Goal: Task Accomplishment & Management: Manage account settings

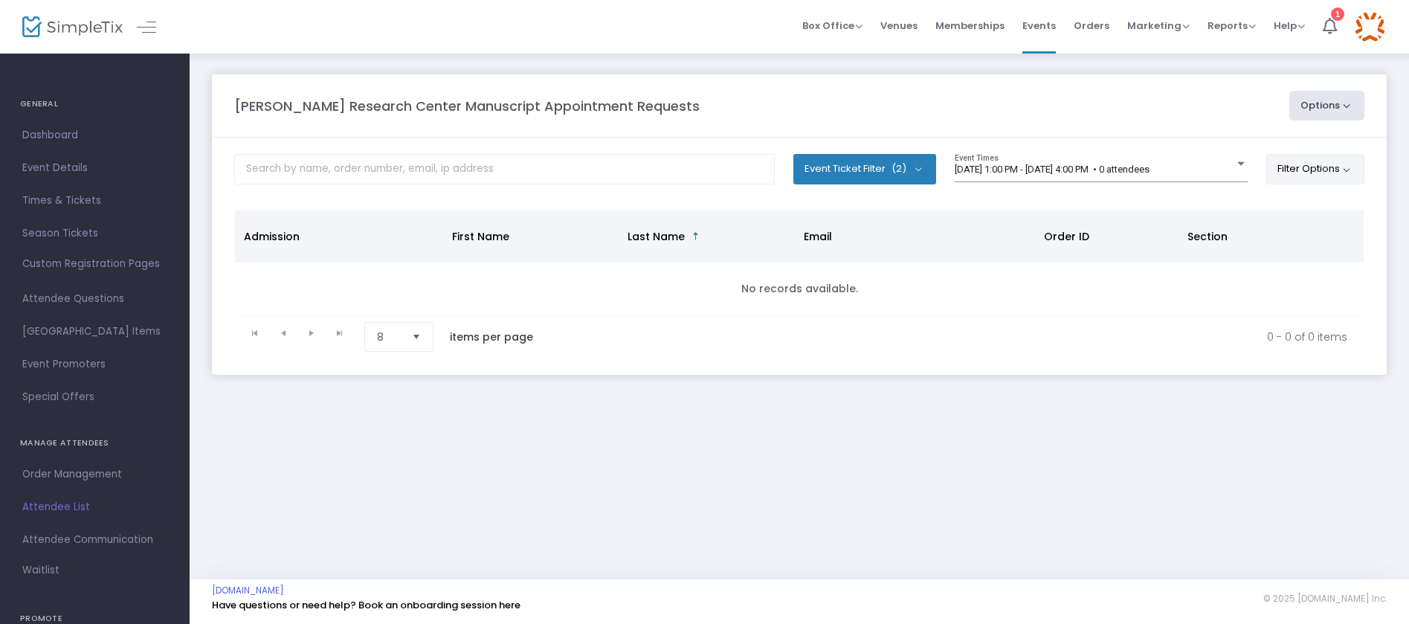
click at [1307, 175] on button "Filter Options" at bounding box center [1315, 169] width 99 height 30
click at [1141, 207] on span "ON OFF" at bounding box center [1146, 211] width 45 height 21
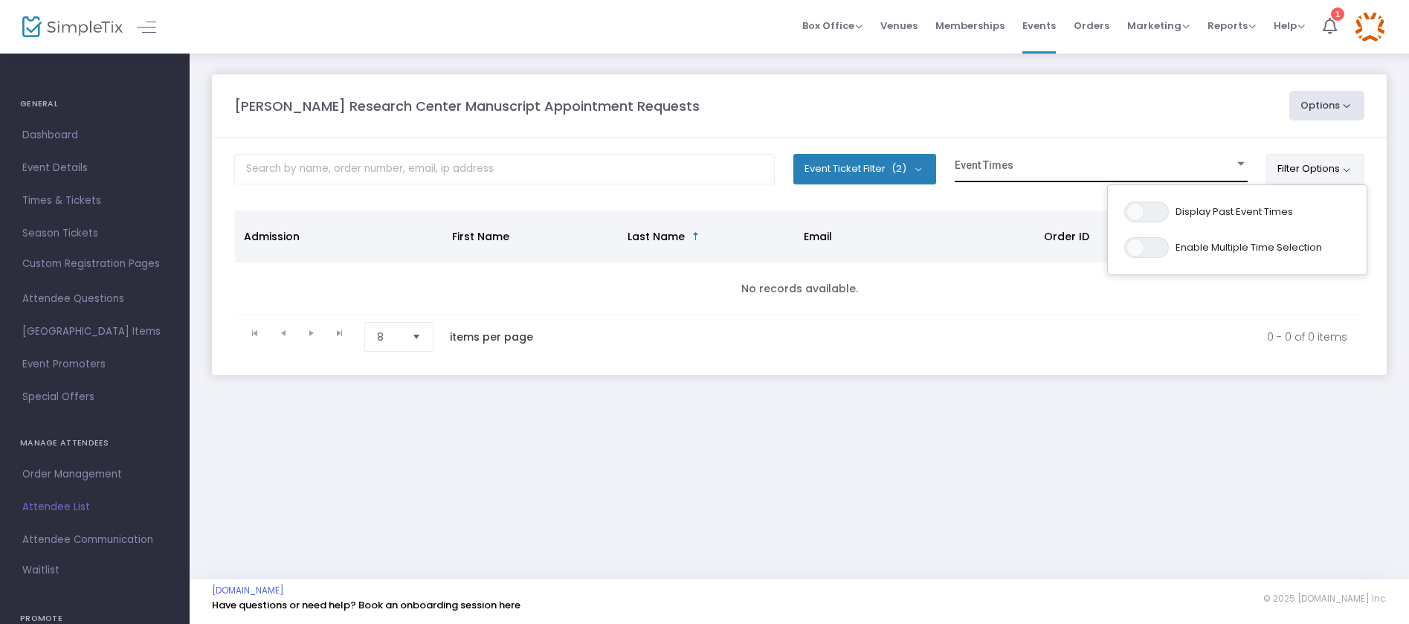
click at [1011, 163] on div "Event Times" at bounding box center [1101, 168] width 293 height 28
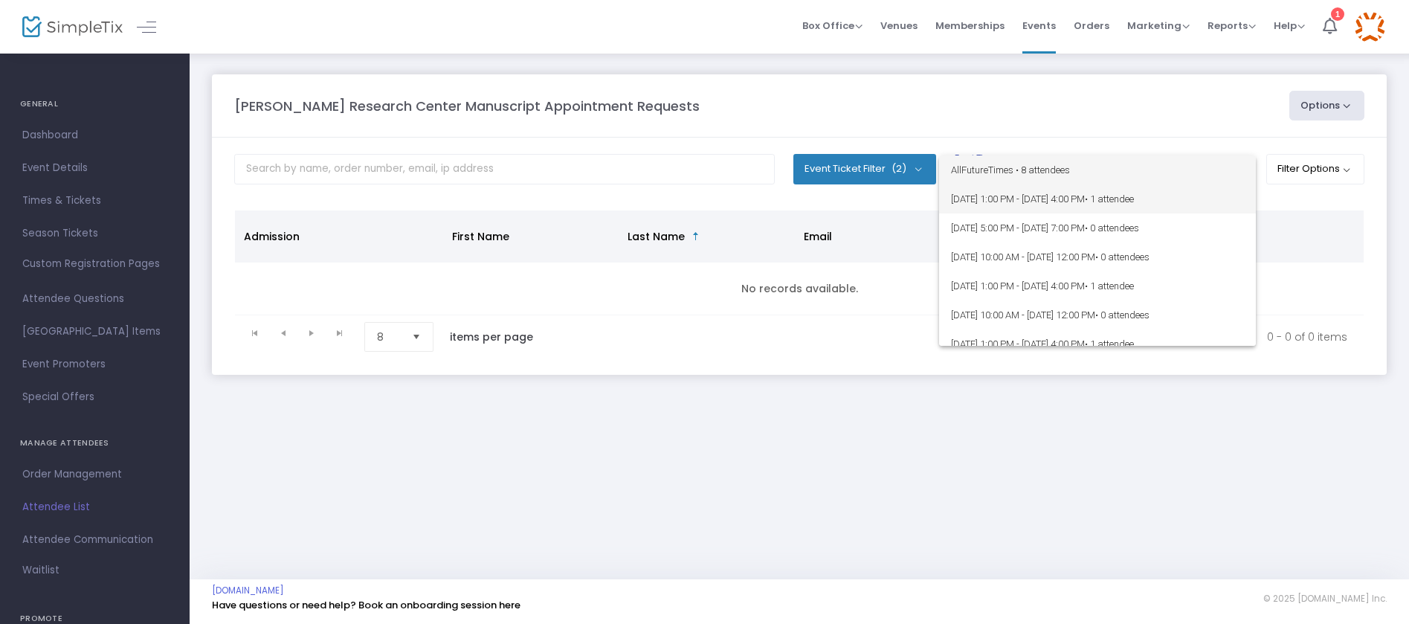
click at [1005, 202] on span "8/13/2025 @ 1:00 PM - 8/13/2025 @ 4:00 PM • 1 attendee" at bounding box center [1097, 198] width 293 height 29
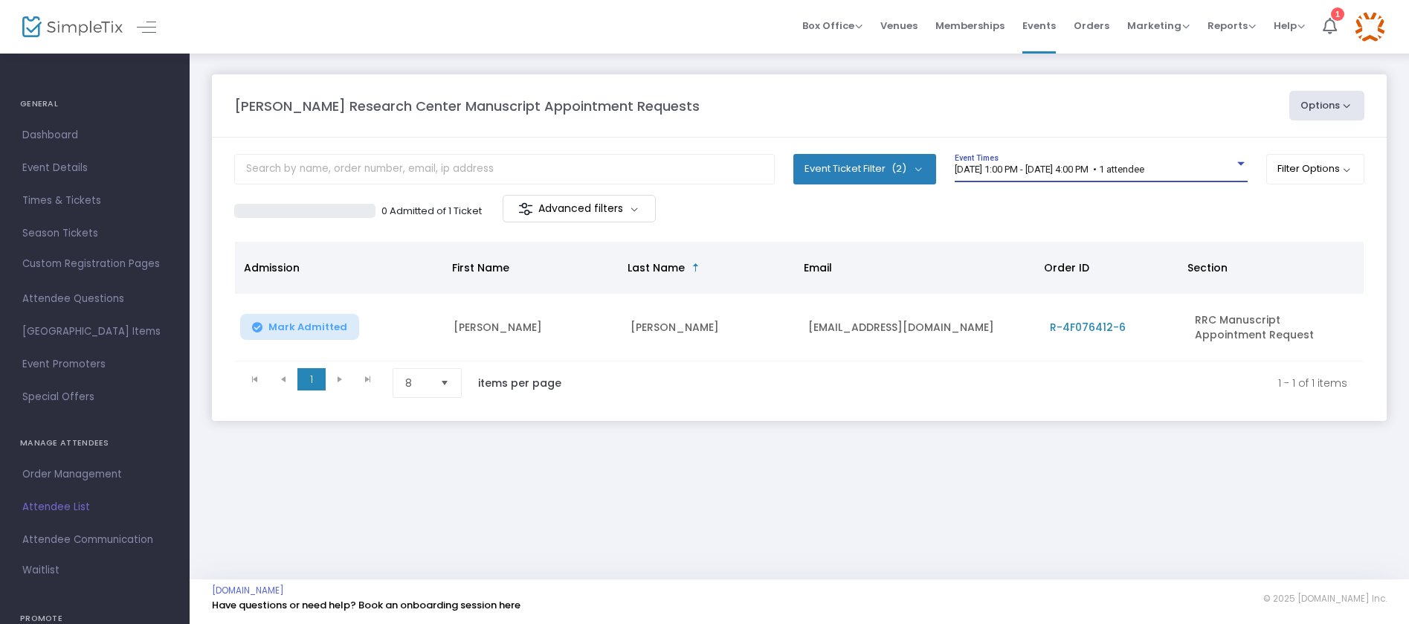
click at [1104, 169] on span "8/13/2025 @ 1:00 PM - 8/13/2025 @ 4:00 PM • 1 attendee" at bounding box center [1050, 169] width 190 height 11
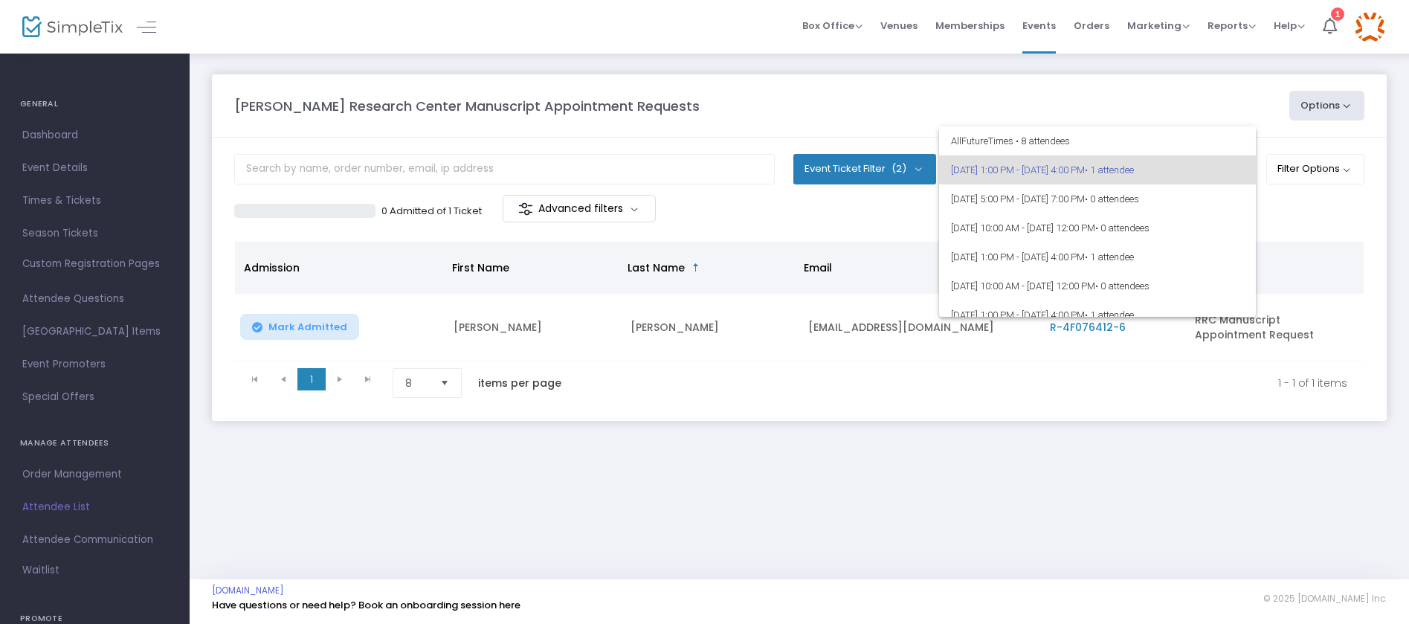
click at [877, 390] on div at bounding box center [704, 312] width 1409 height 624
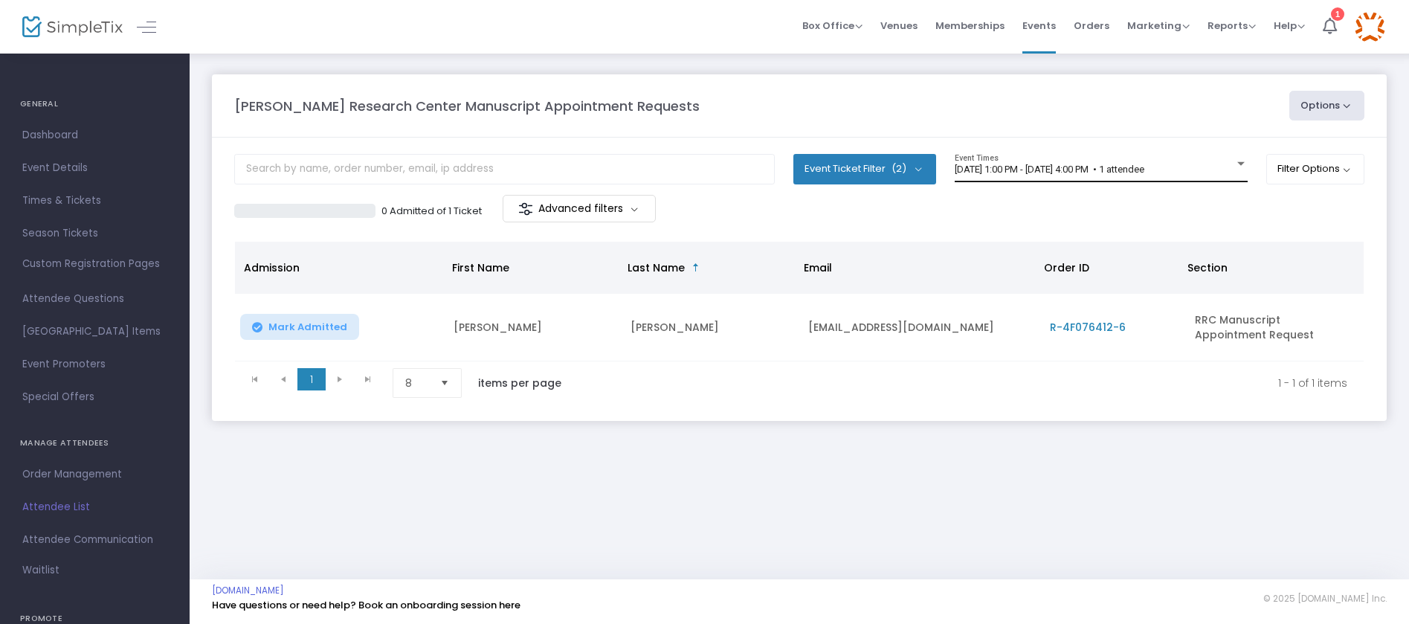
click at [1082, 172] on span "8/13/2025 @ 1:00 PM - 8/13/2025 @ 4:00 PM • 1 attendee" at bounding box center [1050, 169] width 190 height 11
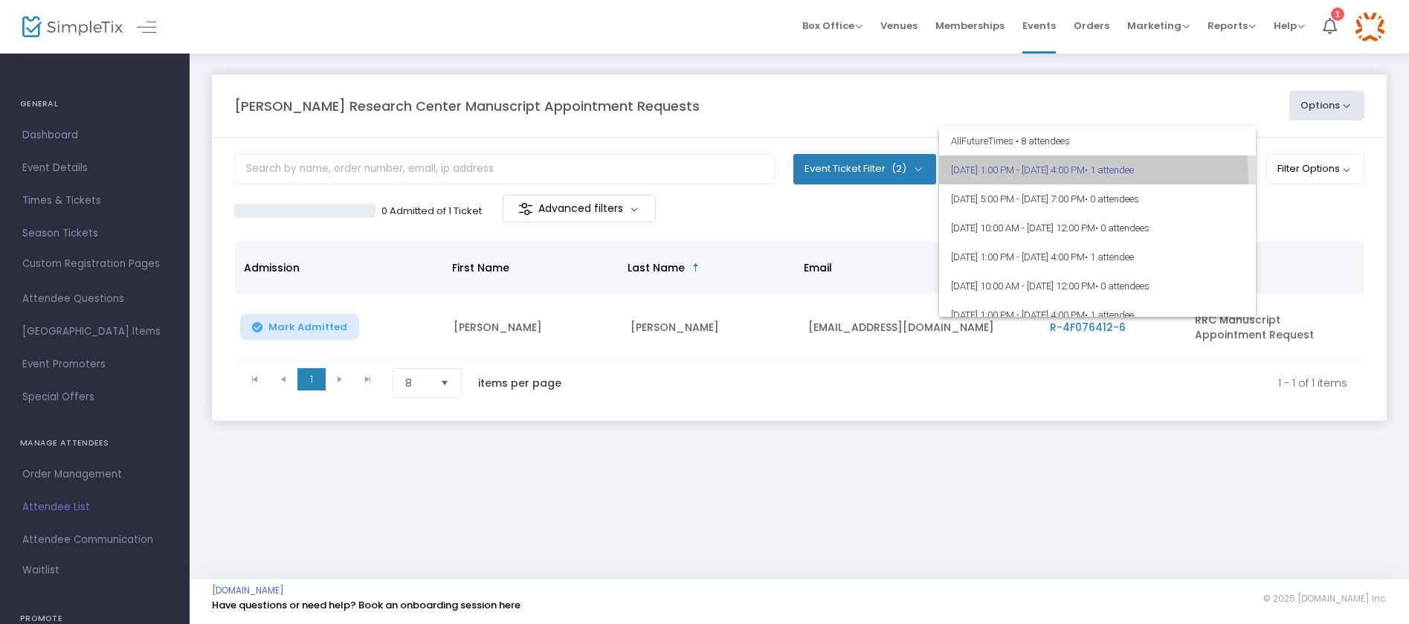
click at [1040, 178] on span "8/13/2025 @ 1:00 PM - 8/13/2025 @ 4:00 PM • 1 attendee" at bounding box center [1097, 169] width 293 height 29
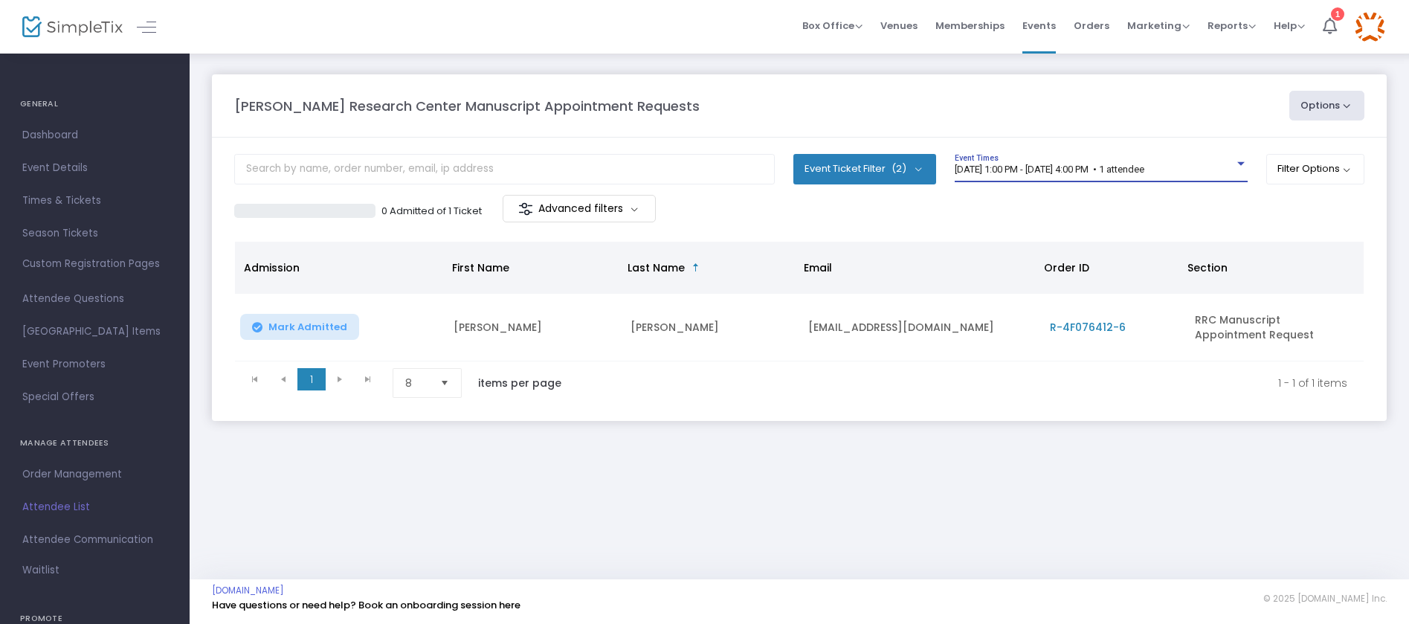
click at [1077, 167] on span "8/13/2025 @ 1:00 PM - 8/13/2025 @ 4:00 PM • 1 attendee" at bounding box center [1050, 169] width 190 height 11
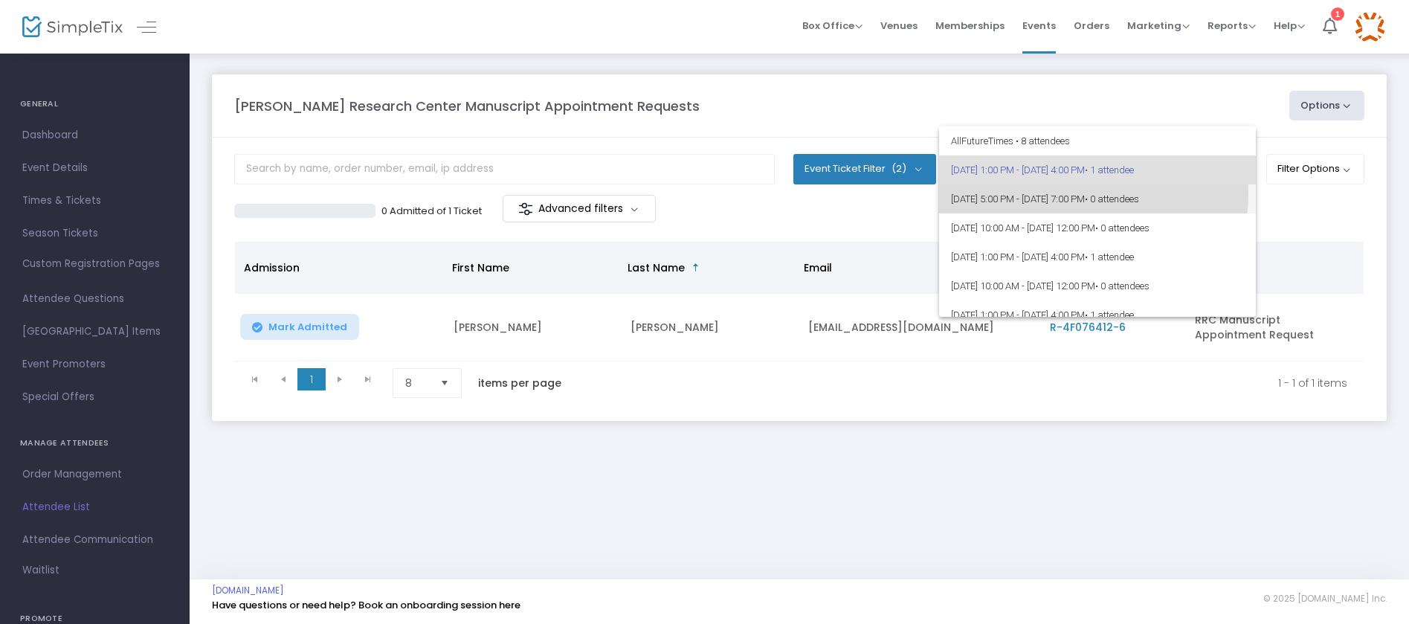
click at [1079, 194] on span "8/13/2025 @ 5:00 PM - 8/13/2025 @ 7:00 PM • 0 attendees" at bounding box center [1097, 198] width 293 height 29
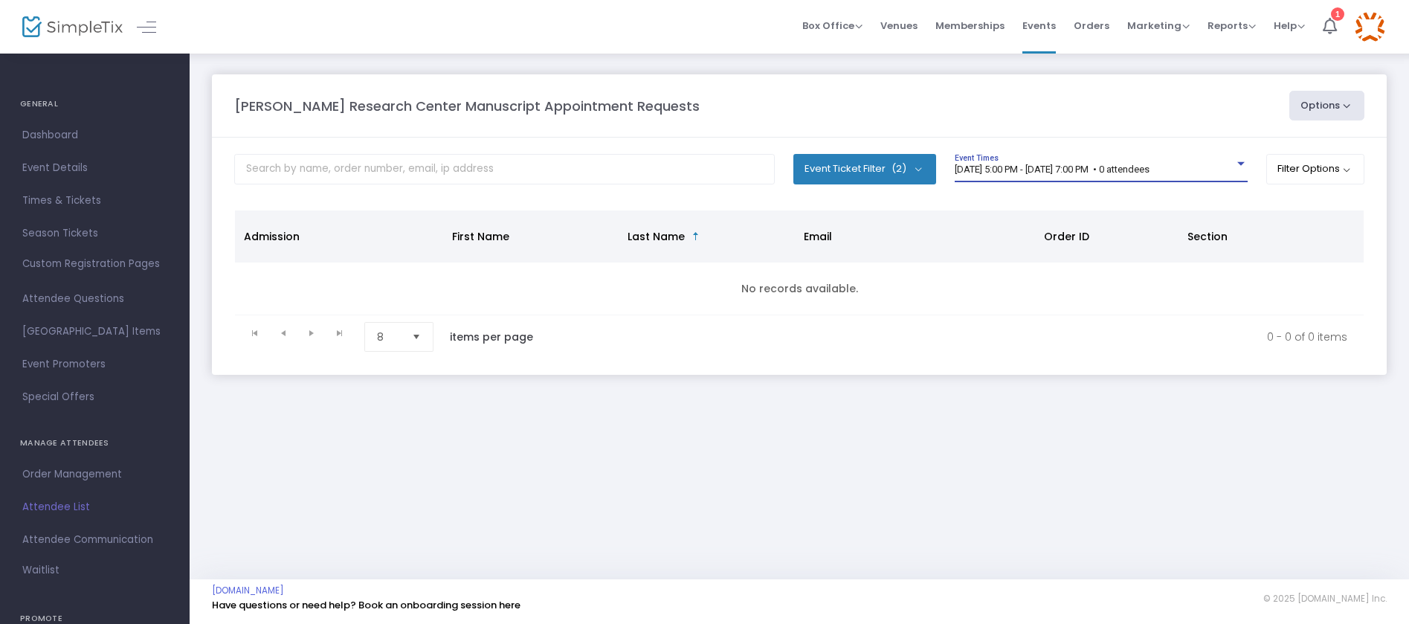
click at [1077, 167] on span "8/13/2025 @ 5:00 PM - 8/13/2025 @ 7:00 PM • 0 attendees" at bounding box center [1052, 169] width 195 height 11
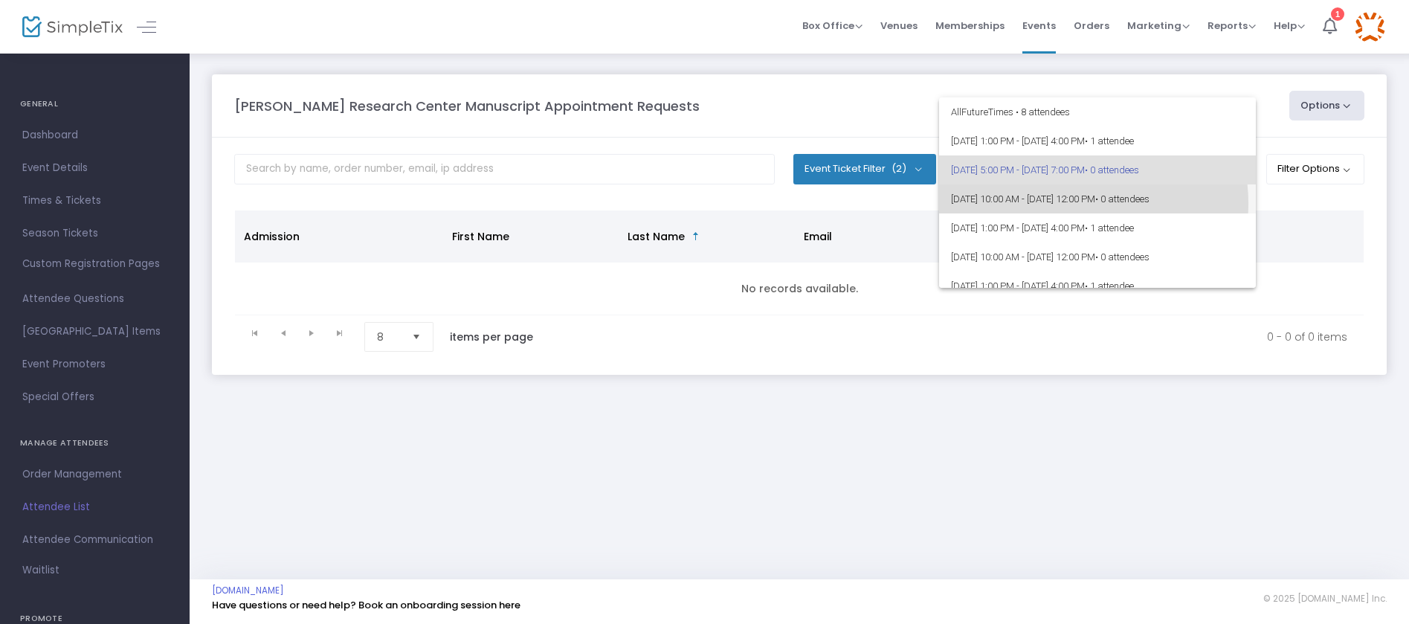
click at [1081, 203] on span "8/14/2025 @ 10:00 AM - 8/14/2025 @ 12:00 PM • 0 attendees" at bounding box center [1097, 198] width 293 height 29
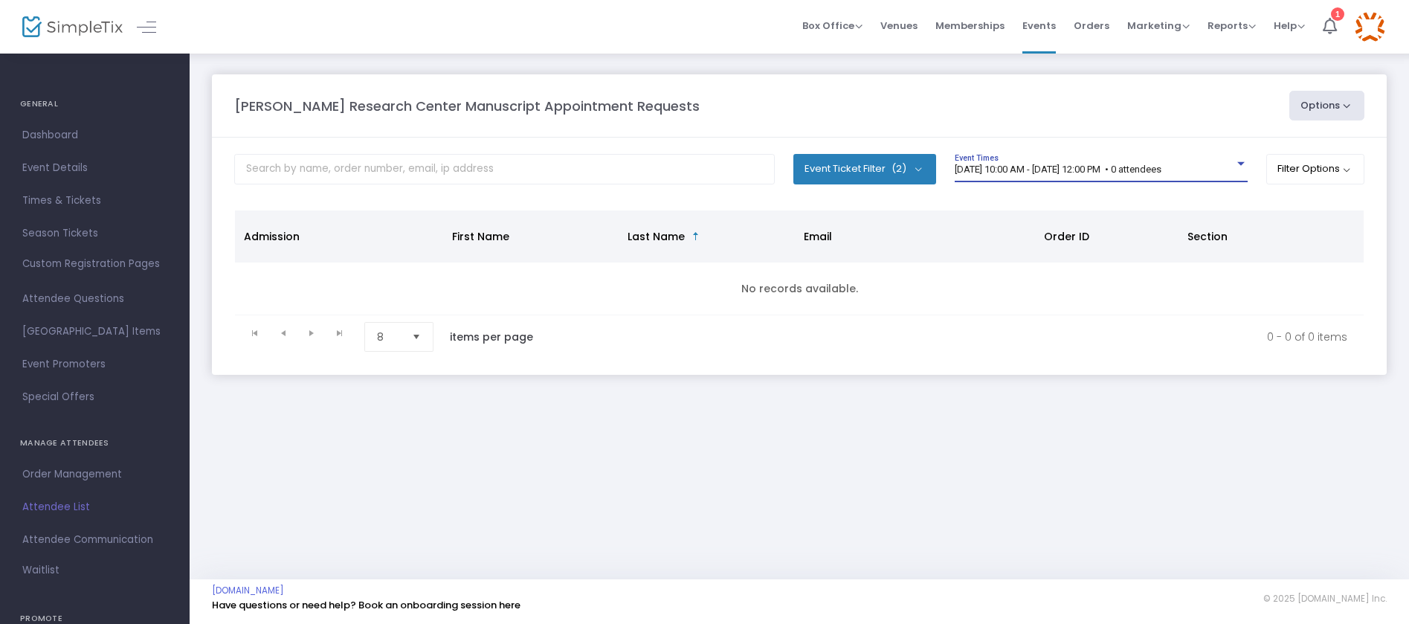
click at [1063, 166] on span "8/14/2025 @ 10:00 AM - 8/14/2025 @ 12:00 PM • 0 attendees" at bounding box center [1058, 169] width 207 height 11
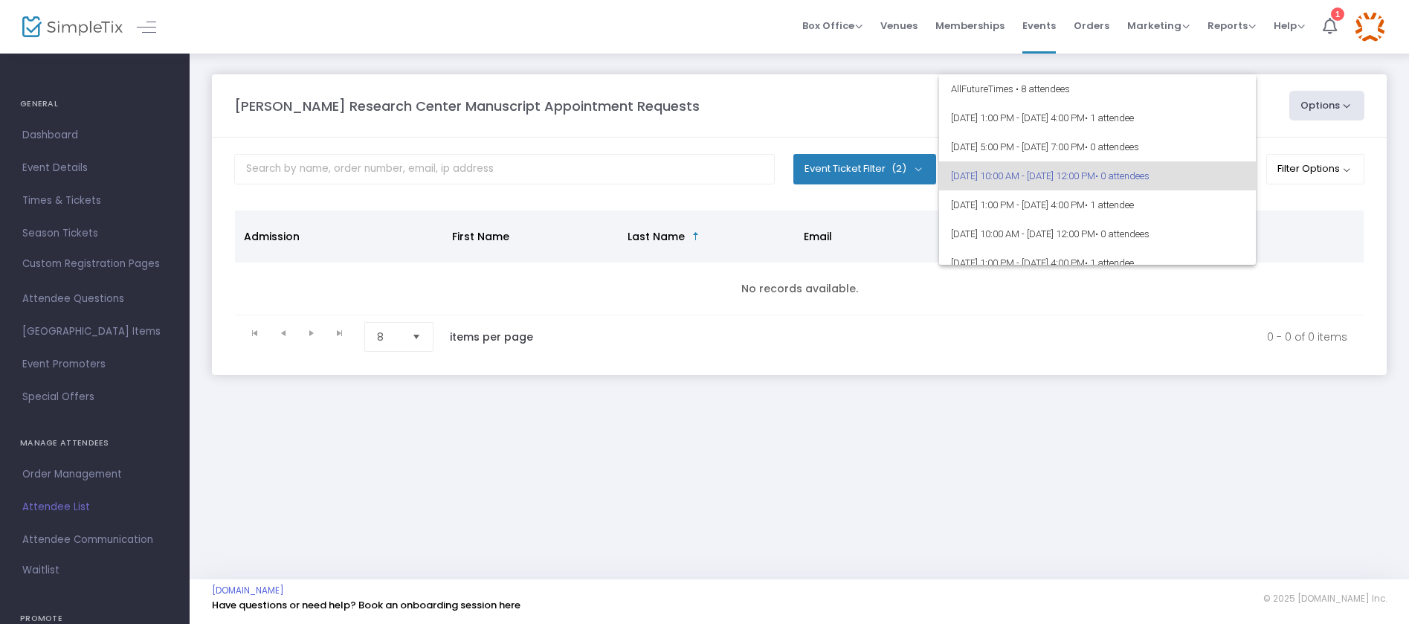
scroll to position [7, 0]
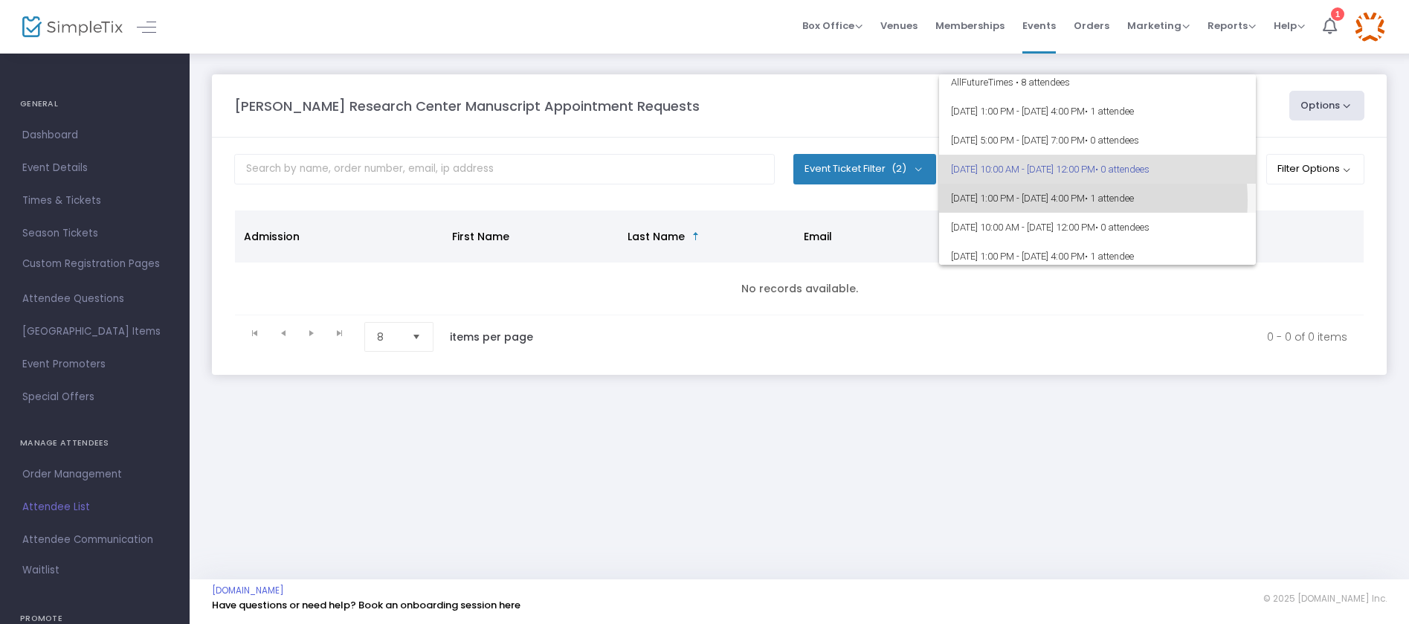
click at [1061, 200] on span "8/14/2025 @ 1:00 PM - 8/14/2025 @ 4:00 PM • 1 attendee" at bounding box center [1097, 198] width 293 height 29
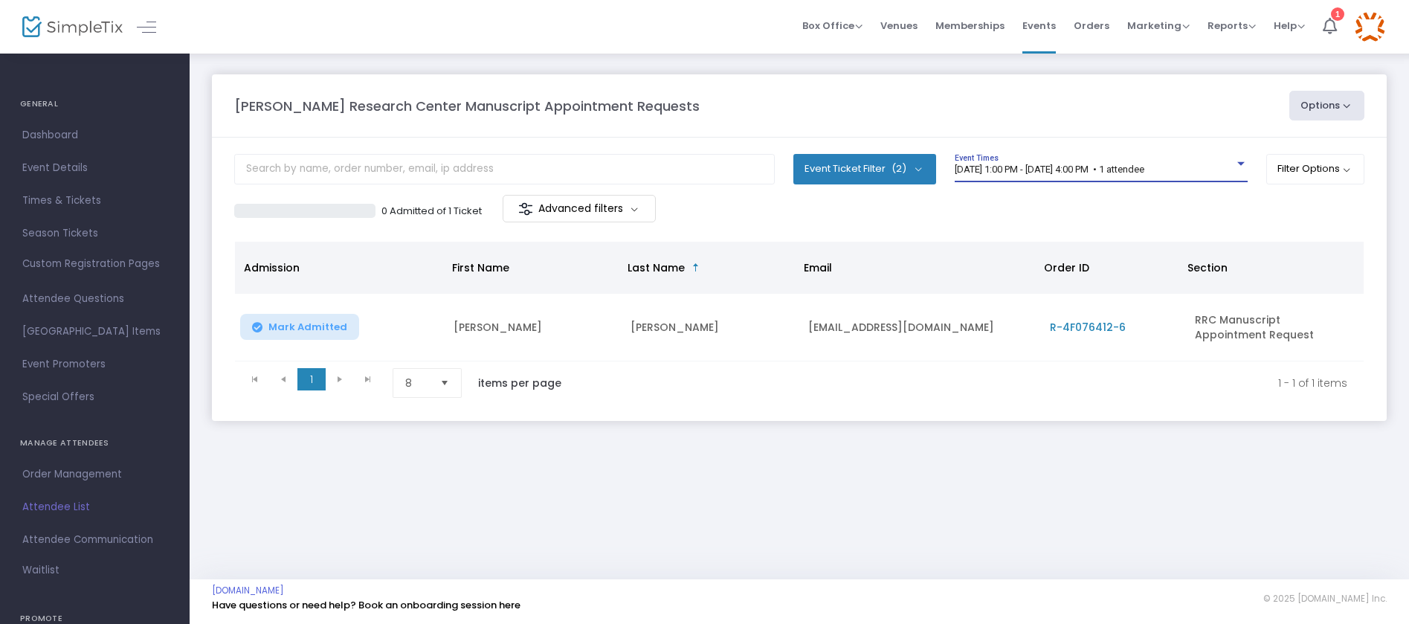
click at [1057, 170] on span "8/14/2025 @ 1:00 PM - 8/14/2025 @ 4:00 PM • 1 attendee" at bounding box center [1050, 169] width 190 height 11
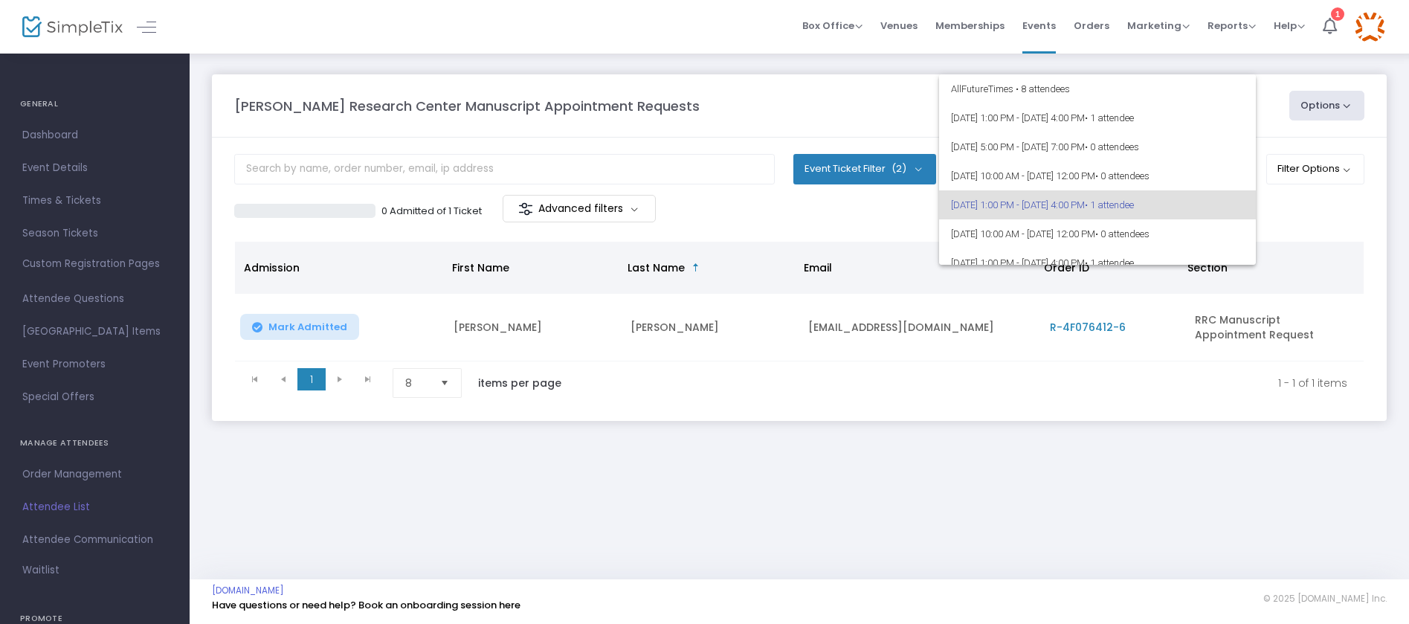
scroll to position [36, 0]
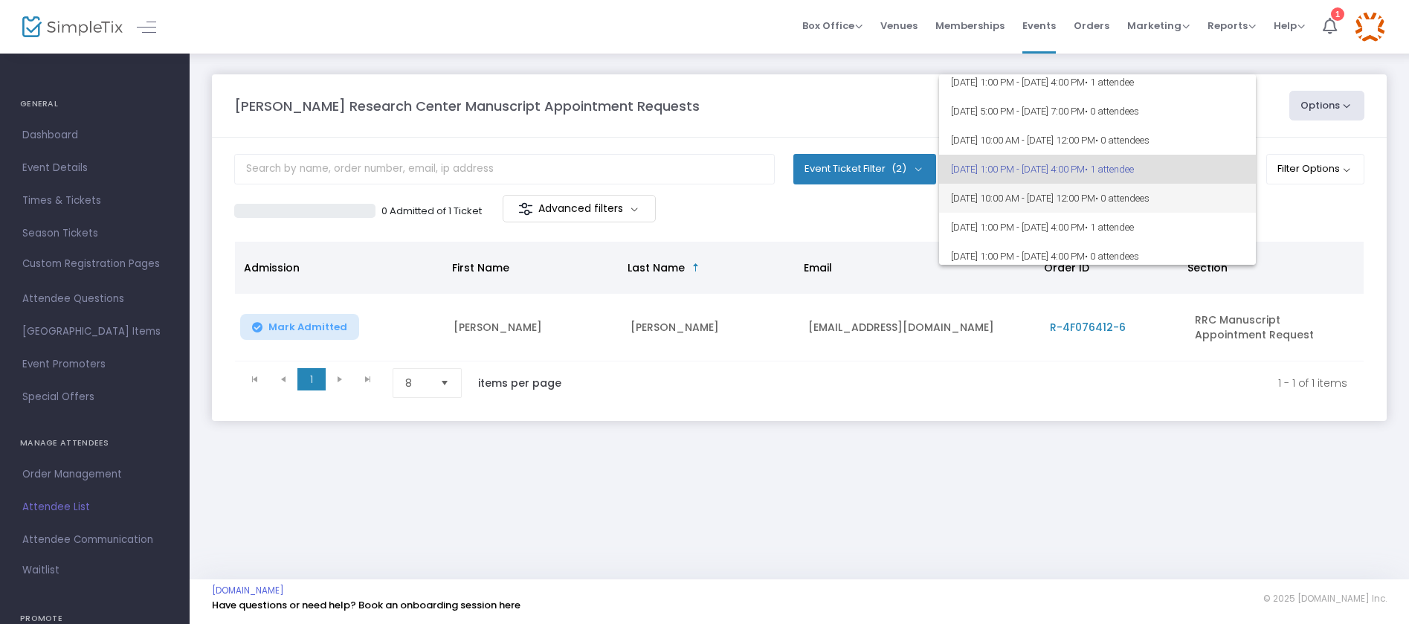
click at [1058, 195] on span "8/15/2025 @ 10:00 AM - 8/15/2025 @ 12:00 PM • 0 attendees" at bounding box center [1097, 198] width 293 height 29
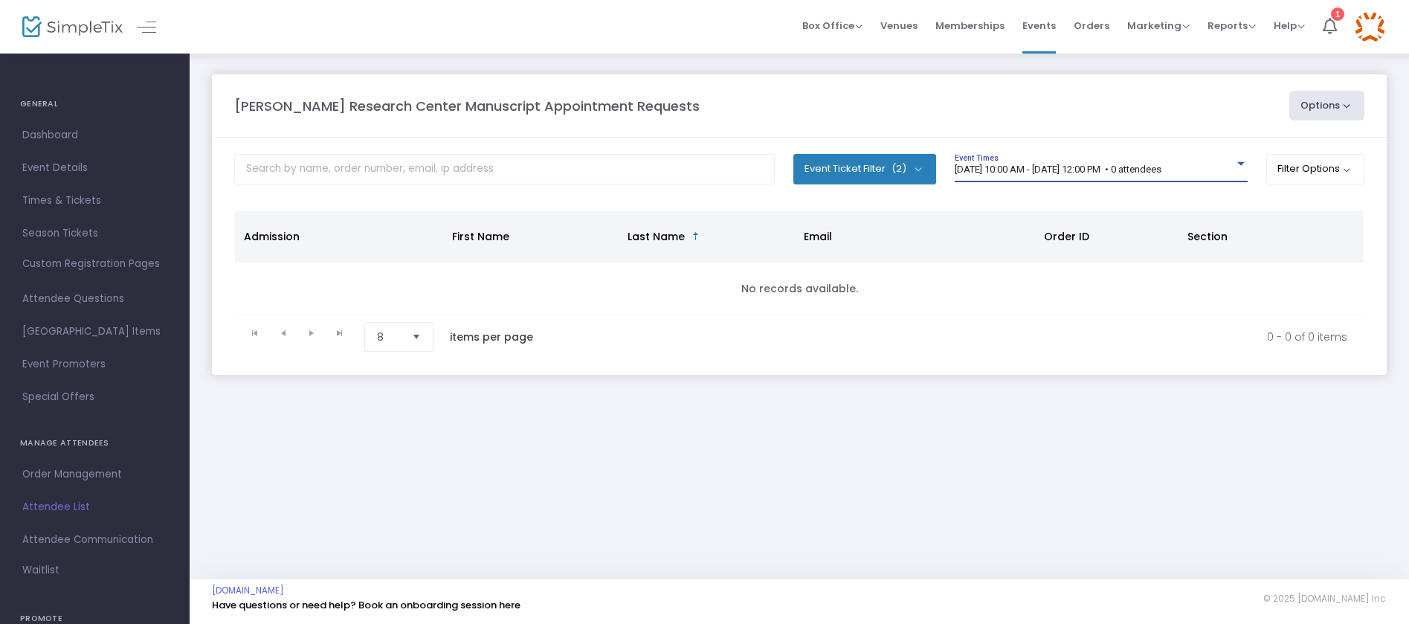
click at [1058, 175] on div "8/15/2025 @ 10:00 AM - 8/15/2025 @ 12:00 PM • 0 attendees" at bounding box center [1095, 169] width 280 height 11
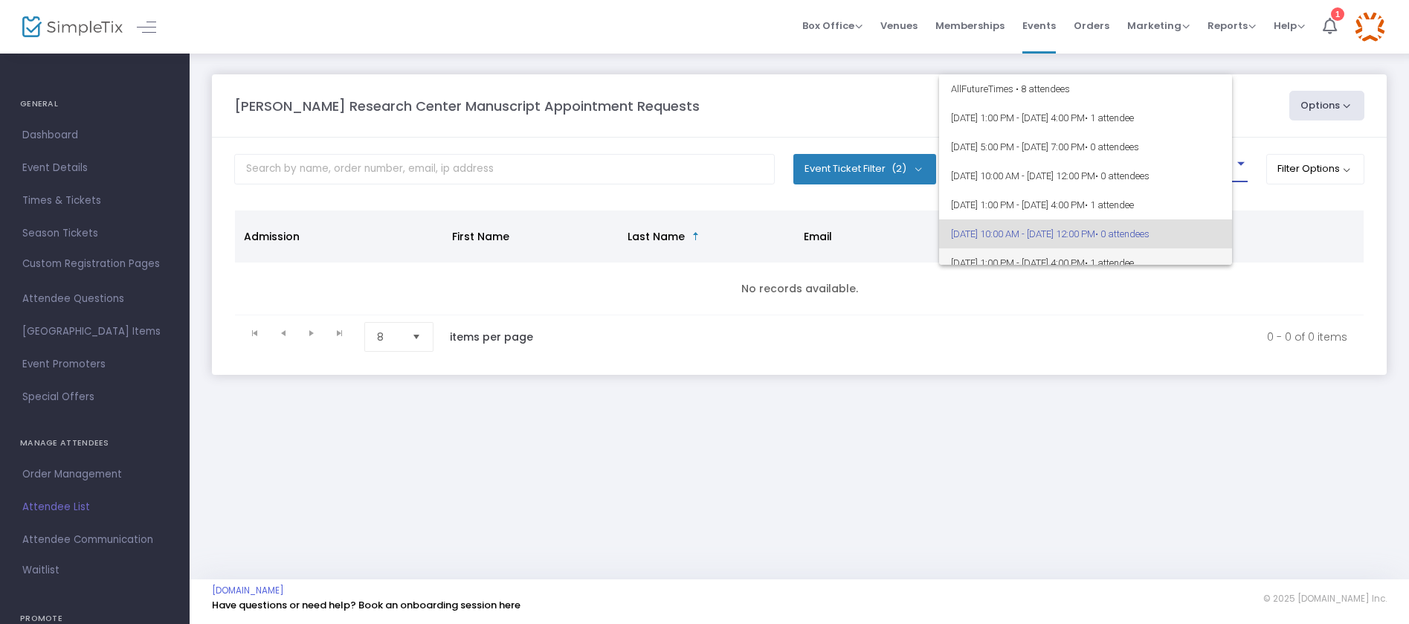
scroll to position [65, 0]
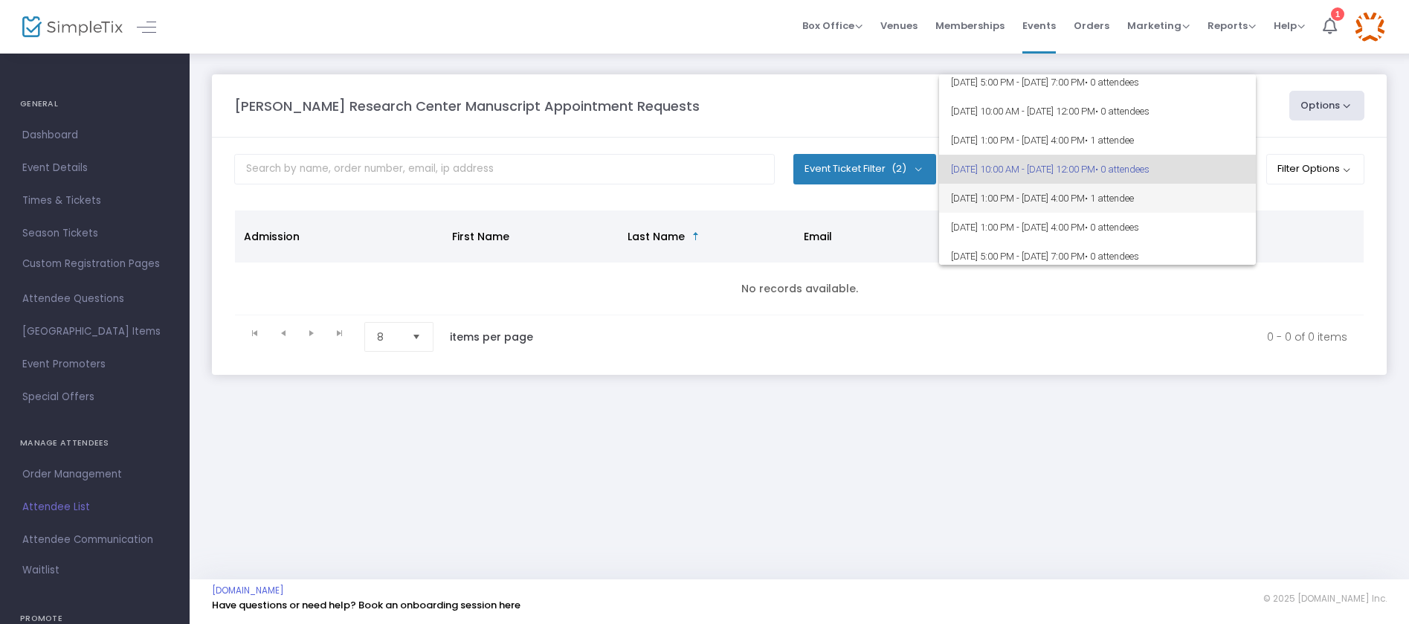
click at [1059, 196] on span "8/15/2025 @ 1:00 PM - 8/15/2025 @ 4:00 PM • 1 attendee" at bounding box center [1097, 198] width 293 height 29
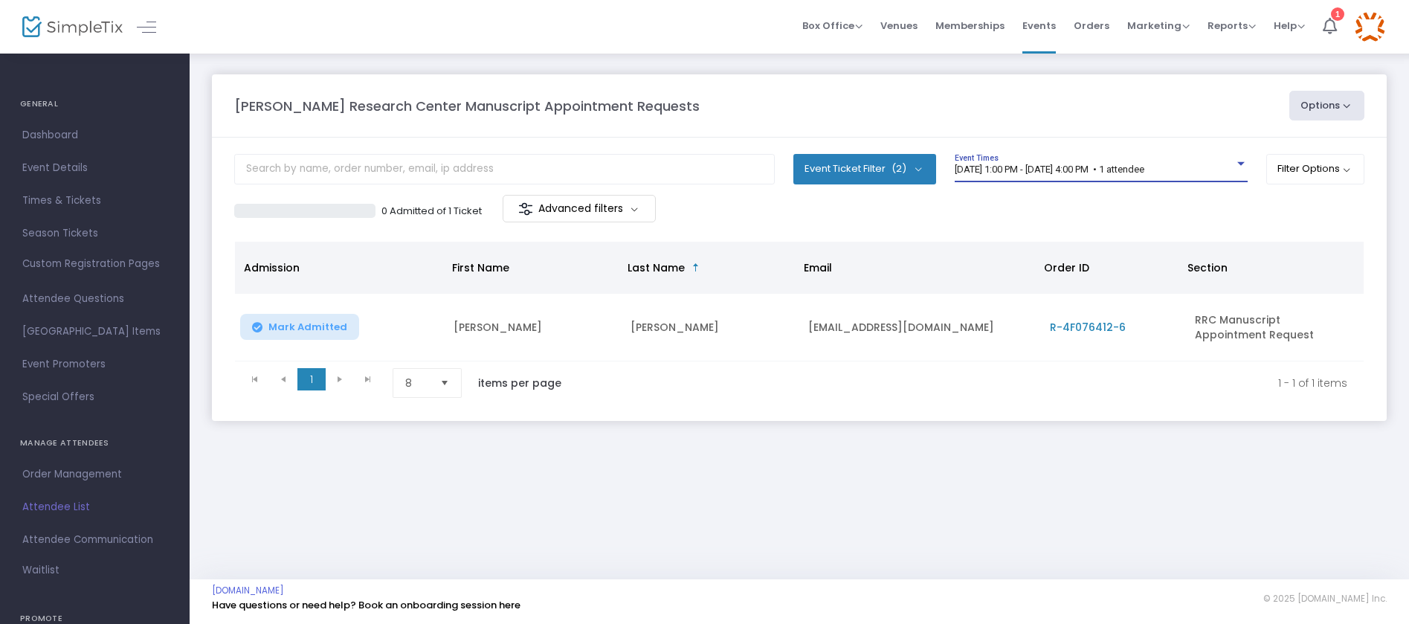
click at [1054, 168] on span "8/15/2025 @ 1:00 PM - 8/15/2025 @ 4:00 PM • 1 attendee" at bounding box center [1050, 169] width 190 height 11
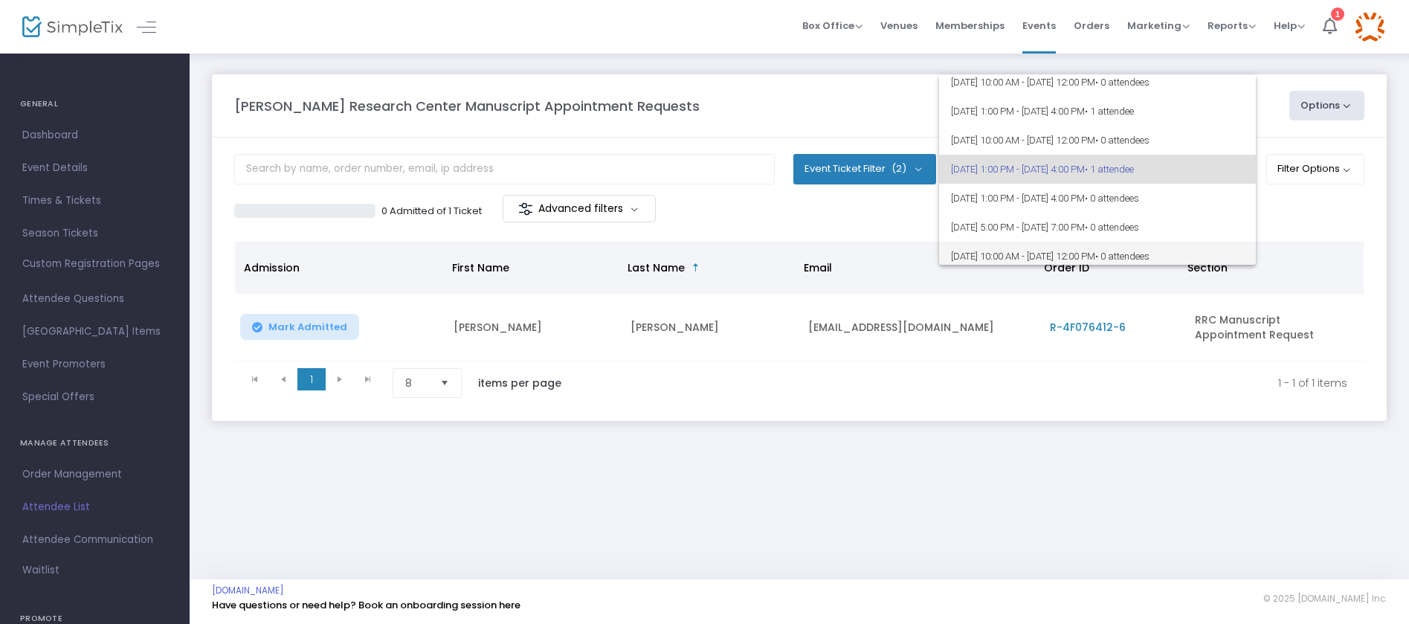
scroll to position [0, 0]
